Goal: Transaction & Acquisition: Purchase product/service

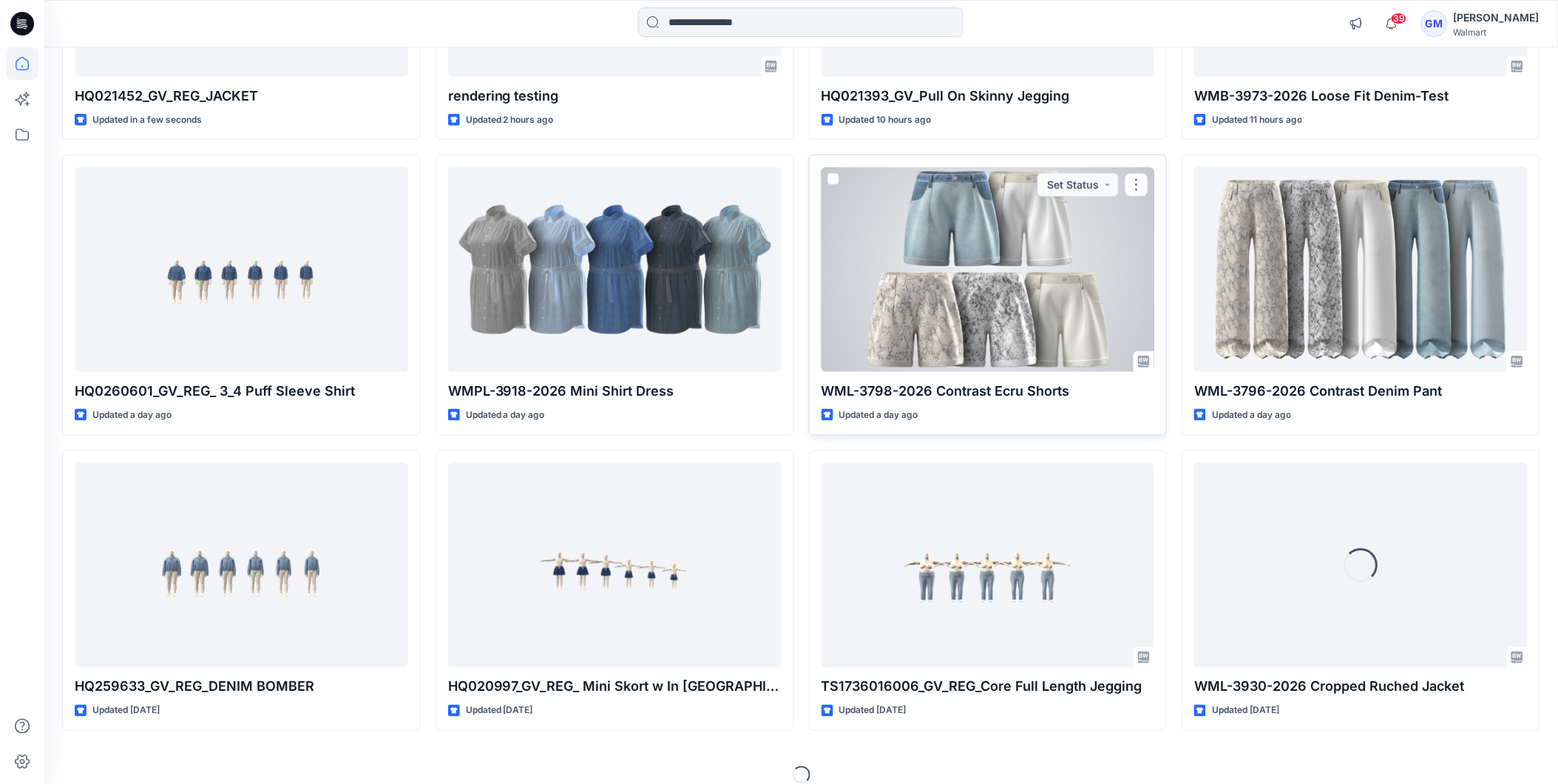
scroll to position [366, 0]
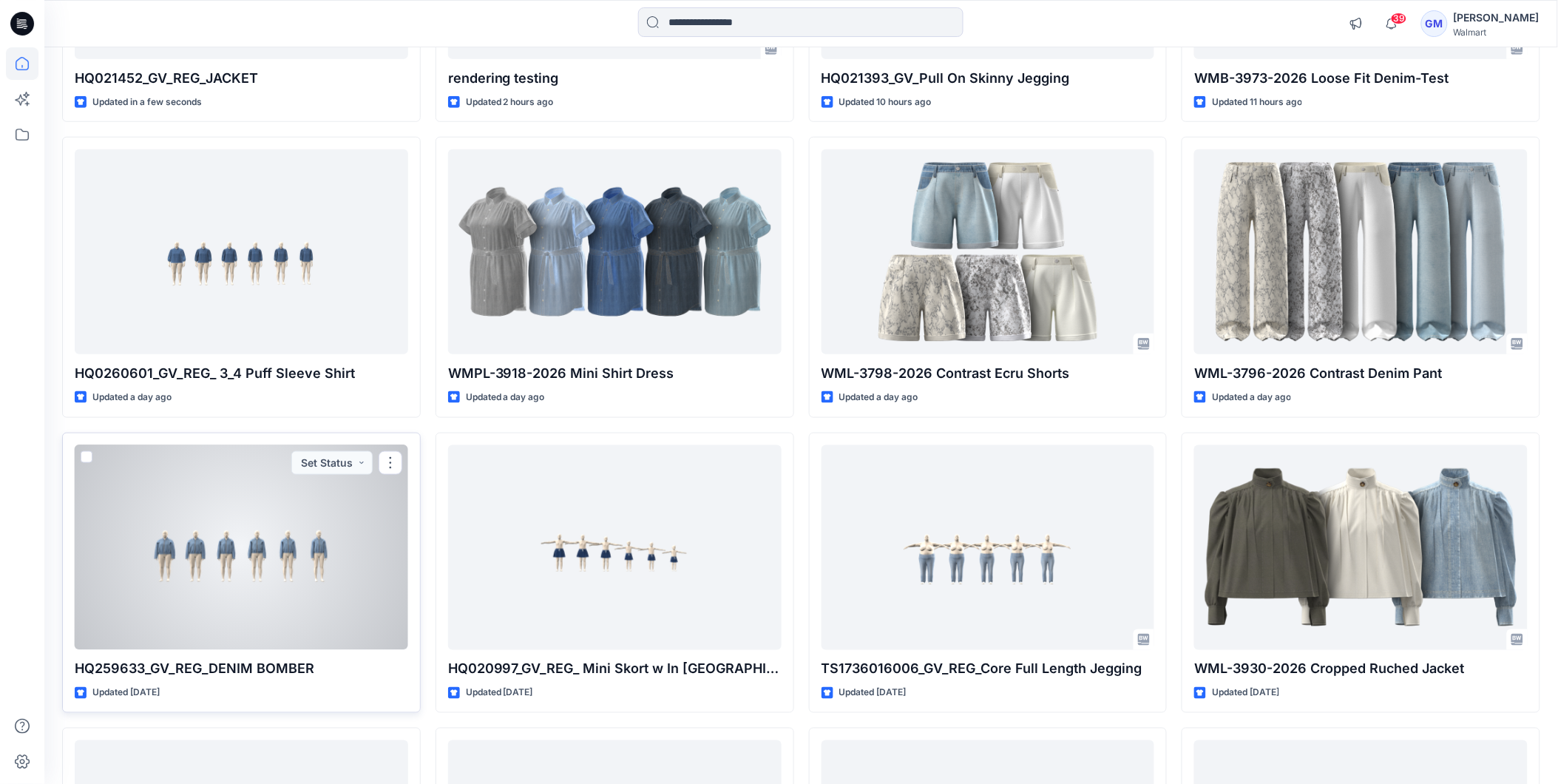
click at [327, 499] on div at bounding box center [241, 547] width 334 height 205
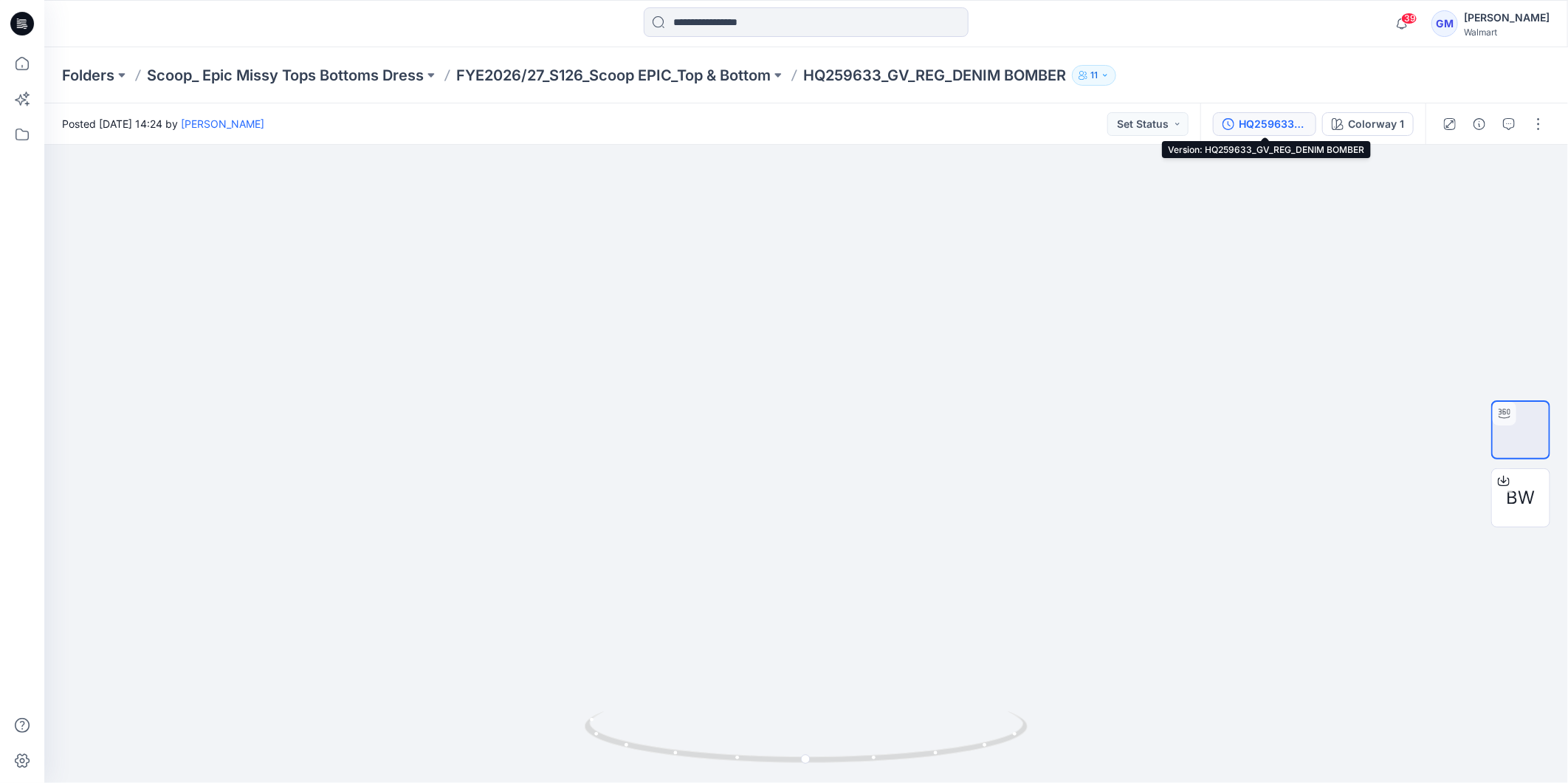
click at [1308, 129] on button "HQ259633_GV_REG_DENIM BOMBER" at bounding box center [1265, 124] width 103 height 24
